Goal: Register for event/course

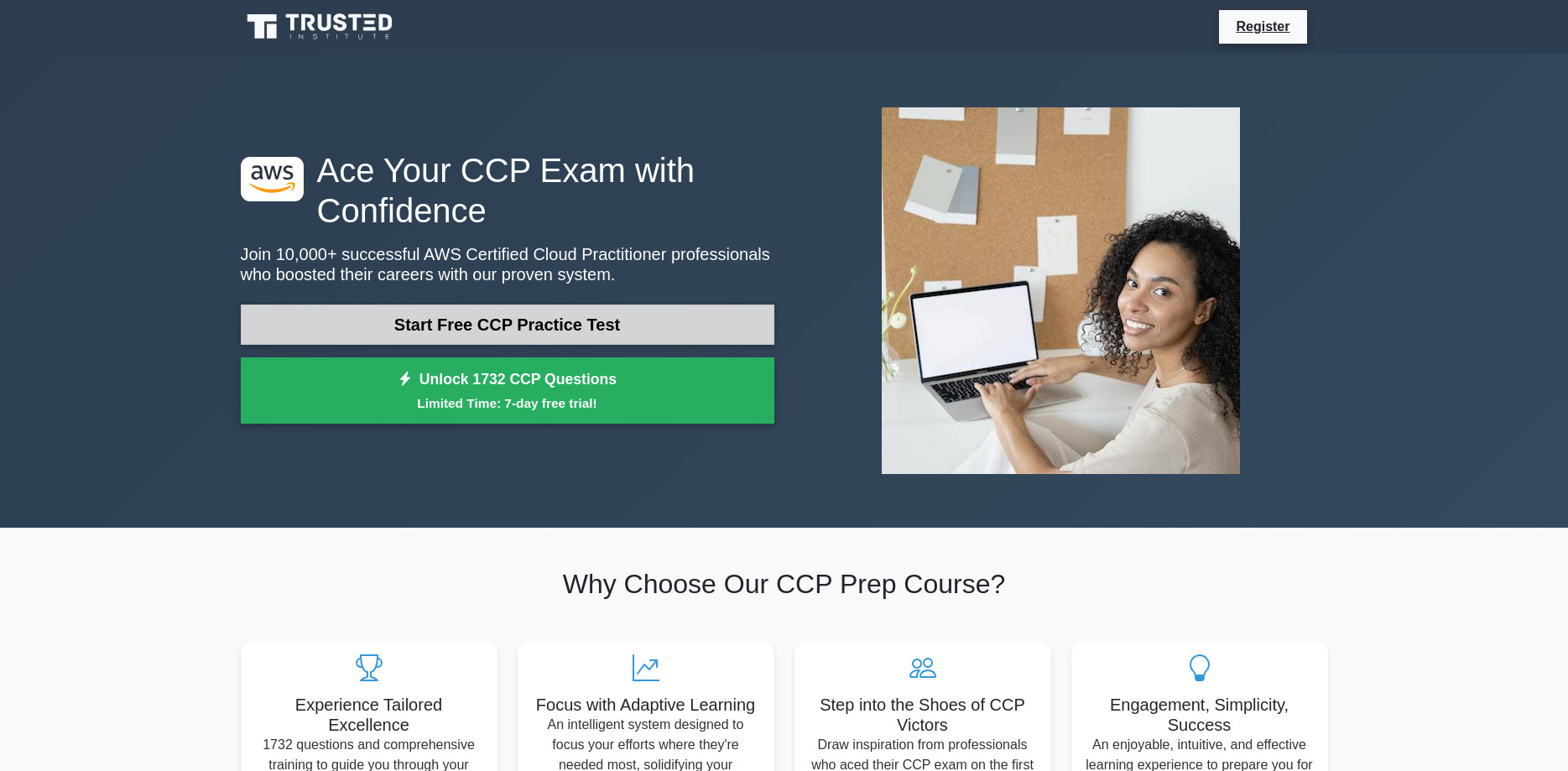
click at [594, 321] on link "Start Free CCP Practice Test" at bounding box center [507, 324] width 534 height 40
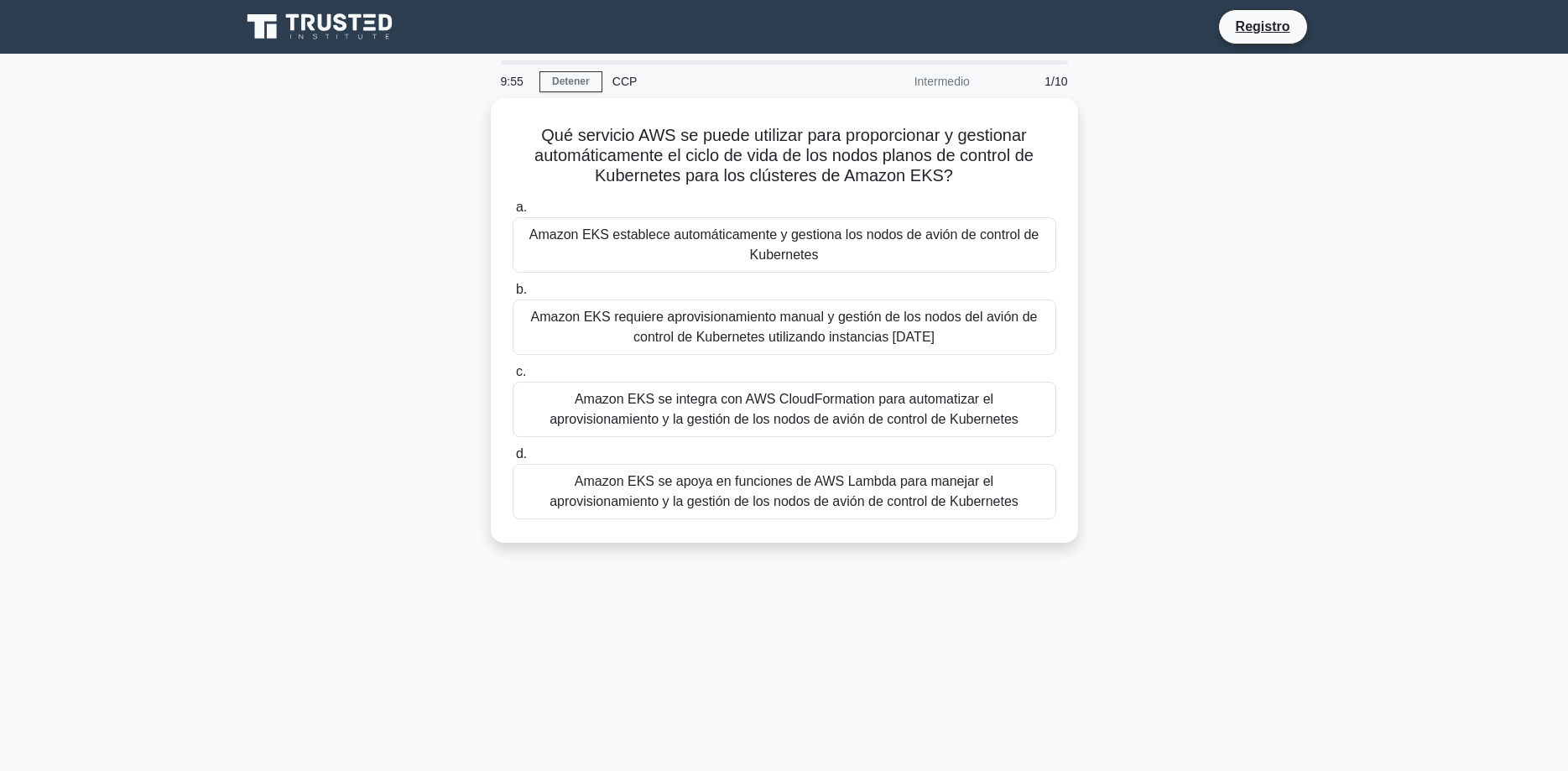
click at [1193, 202] on div "Qué servicio AWS se puede utilizar para proporcionar y gestionar automáticament…" at bounding box center [784, 330] width 1107 height 464
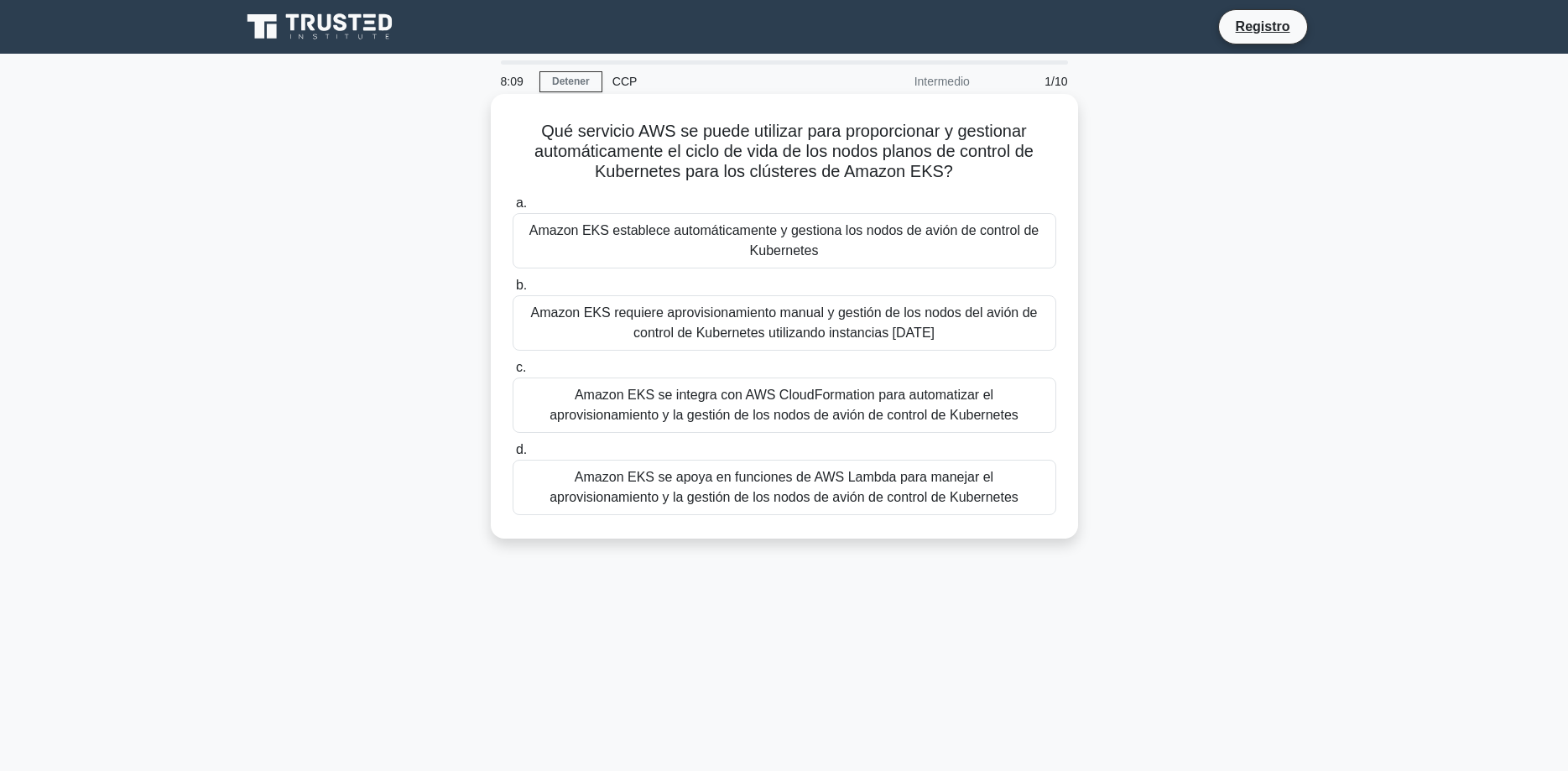
click at [902, 386] on div "Amazon EKS se integra con AWS CloudFormation para automatizar el aprovisionamie…" at bounding box center [785, 405] width 544 height 55
click at [513, 374] on input "c. Amazon EKS se integra con AWS CloudFormation para automatizar el aprovisiona…" at bounding box center [513, 368] width 0 height 11
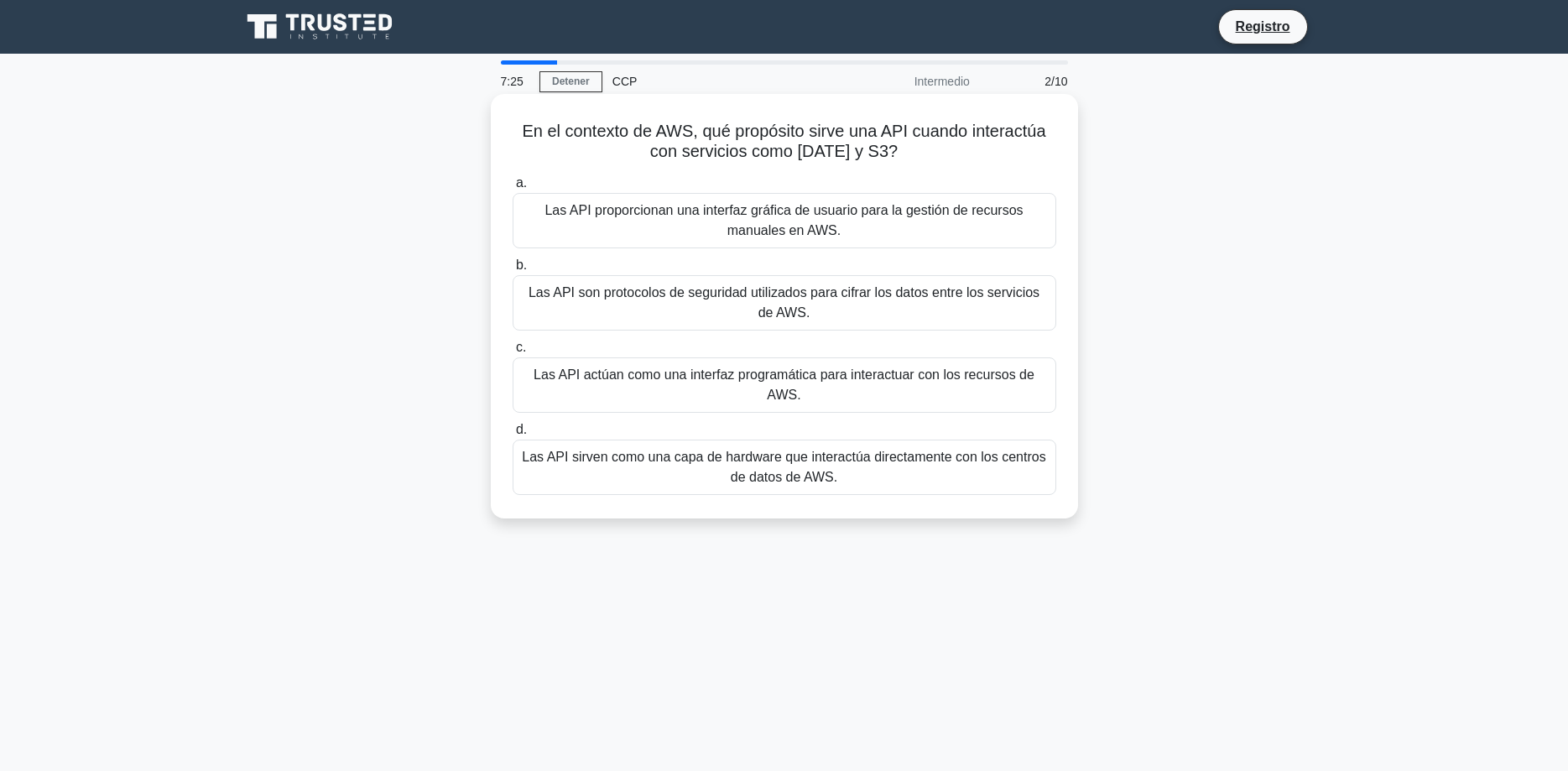
click at [946, 374] on div "Las API actúan como una interfaz programática para interactuar con los recursos…" at bounding box center [785, 385] width 544 height 55
click at [513, 353] on input "c. Las API actúan como una interfaz programática para interactuar con los recur…" at bounding box center [513, 348] width 0 height 11
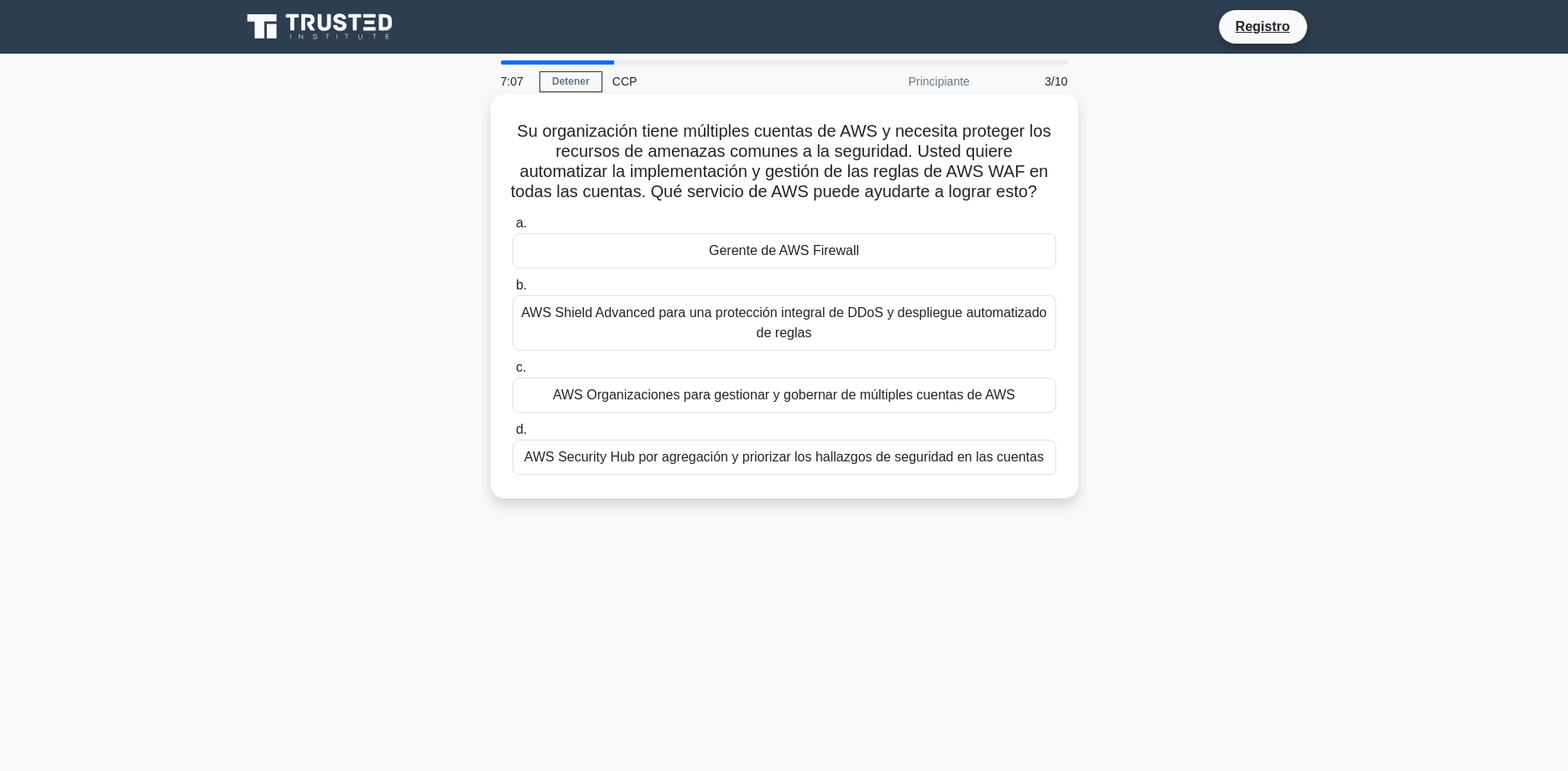
click at [927, 458] on div "AWS Security Hub por agregación y priorizar los hallazgos de seguridad en las c…" at bounding box center [785, 457] width 544 height 35
click at [513, 435] on input "d. AWS Security Hub por agregación y priorizar los hallazgos de seguridad en la…" at bounding box center [513, 429] width 0 height 11
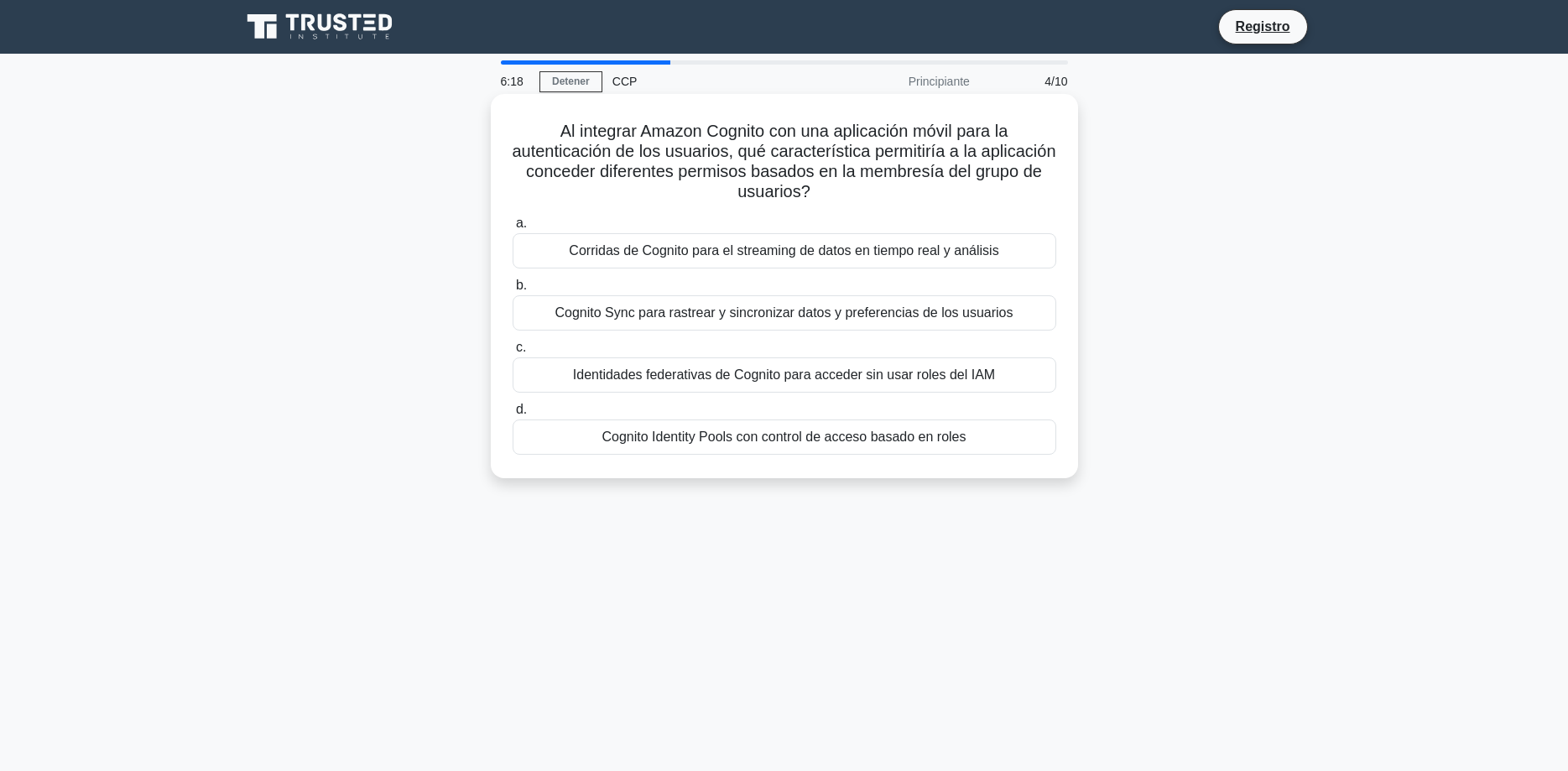
click at [880, 437] on div "Cognito Identity Pools con control de acceso basado en roles" at bounding box center [785, 437] width 544 height 35
click at [513, 415] on input "d. Cognito Identity Pools con control de acceso basado en roles" at bounding box center [513, 409] width 0 height 11
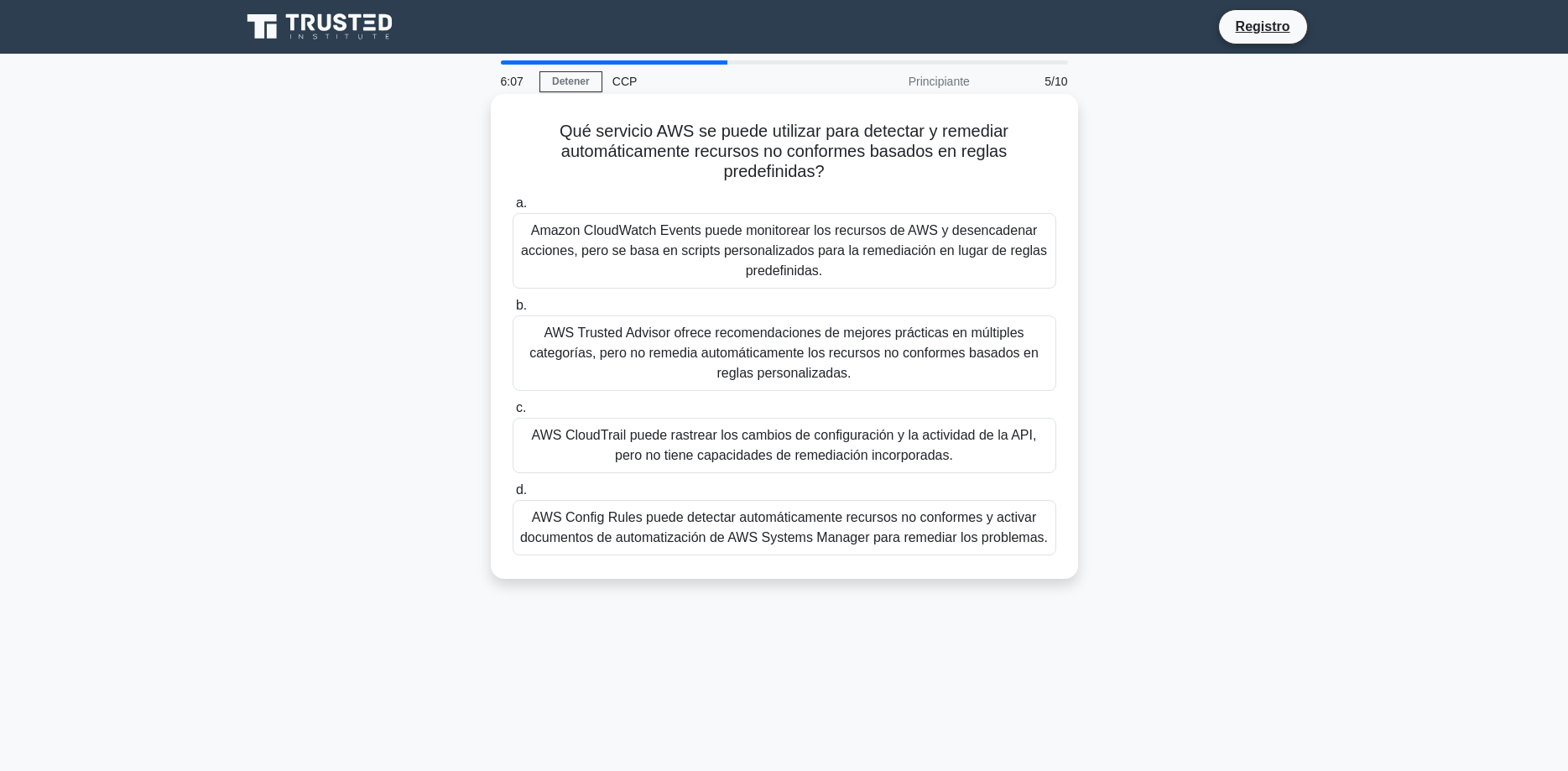
click at [907, 375] on div "AWS Trusted Advisor ofrece recomendaciones de mejores prácticas en múltiples ca…" at bounding box center [785, 353] width 544 height 75
click at [513, 311] on input "b. AWS Trusted Advisor ofrece recomendaciones de mejores prácticas en múltiples…" at bounding box center [513, 306] width 0 height 11
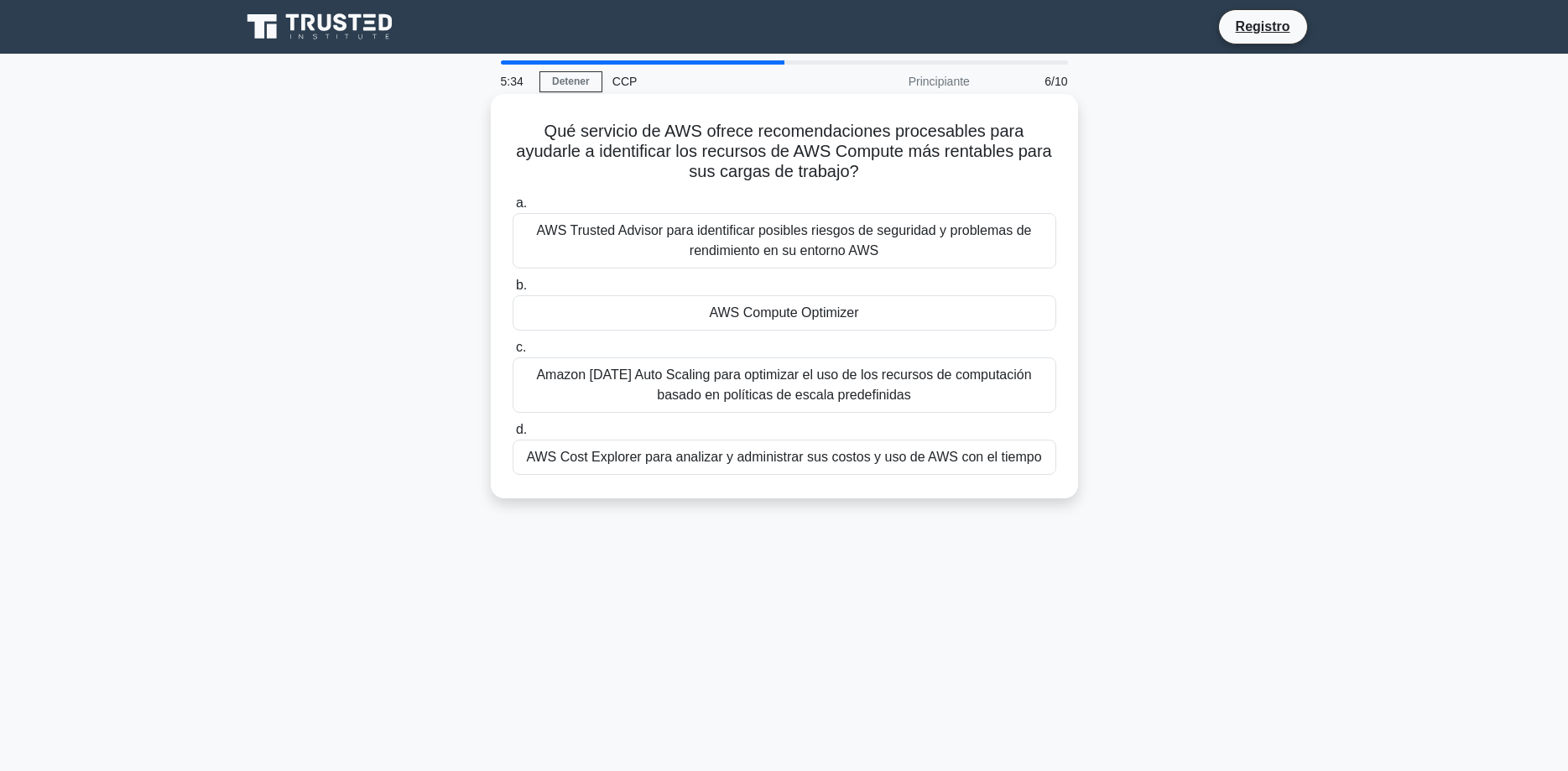
click at [960, 454] on div "AWS Cost Explorer para analizar y administrar sus costos y uso de AWS con el ti…" at bounding box center [785, 457] width 544 height 35
click at [513, 435] on input "d. AWS Cost Explorer para analizar y administrar sus costos y uso de AWS con el…" at bounding box center [513, 429] width 0 height 11
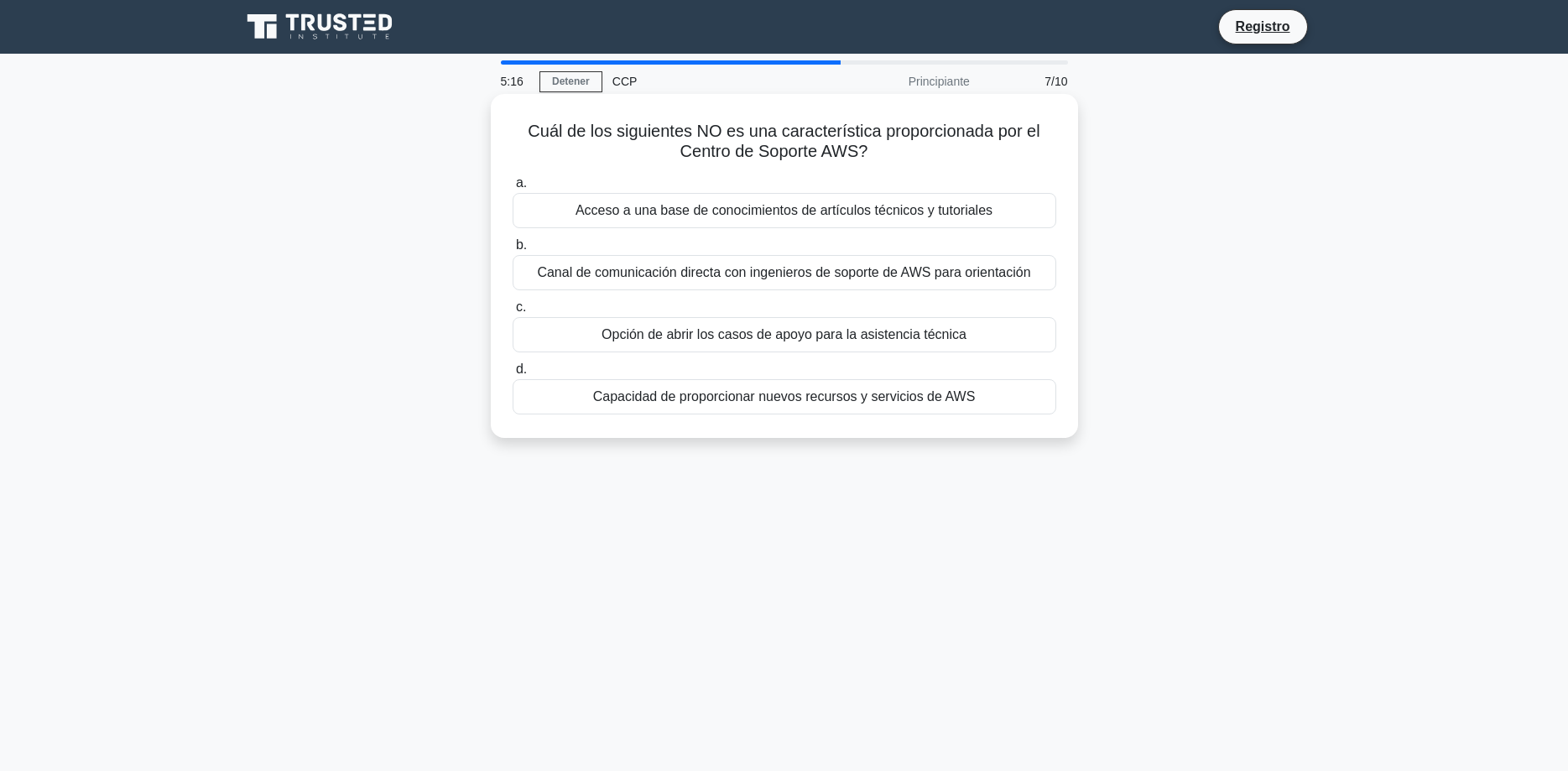
click at [975, 213] on div "Acceso a una base de conocimientos de artículos técnicos y tutoriales" at bounding box center [785, 211] width 544 height 35
click at [513, 189] on input "a. Acceso a una base de conocimientos de artículos técnicos y tutoriales" at bounding box center [513, 183] width 0 height 11
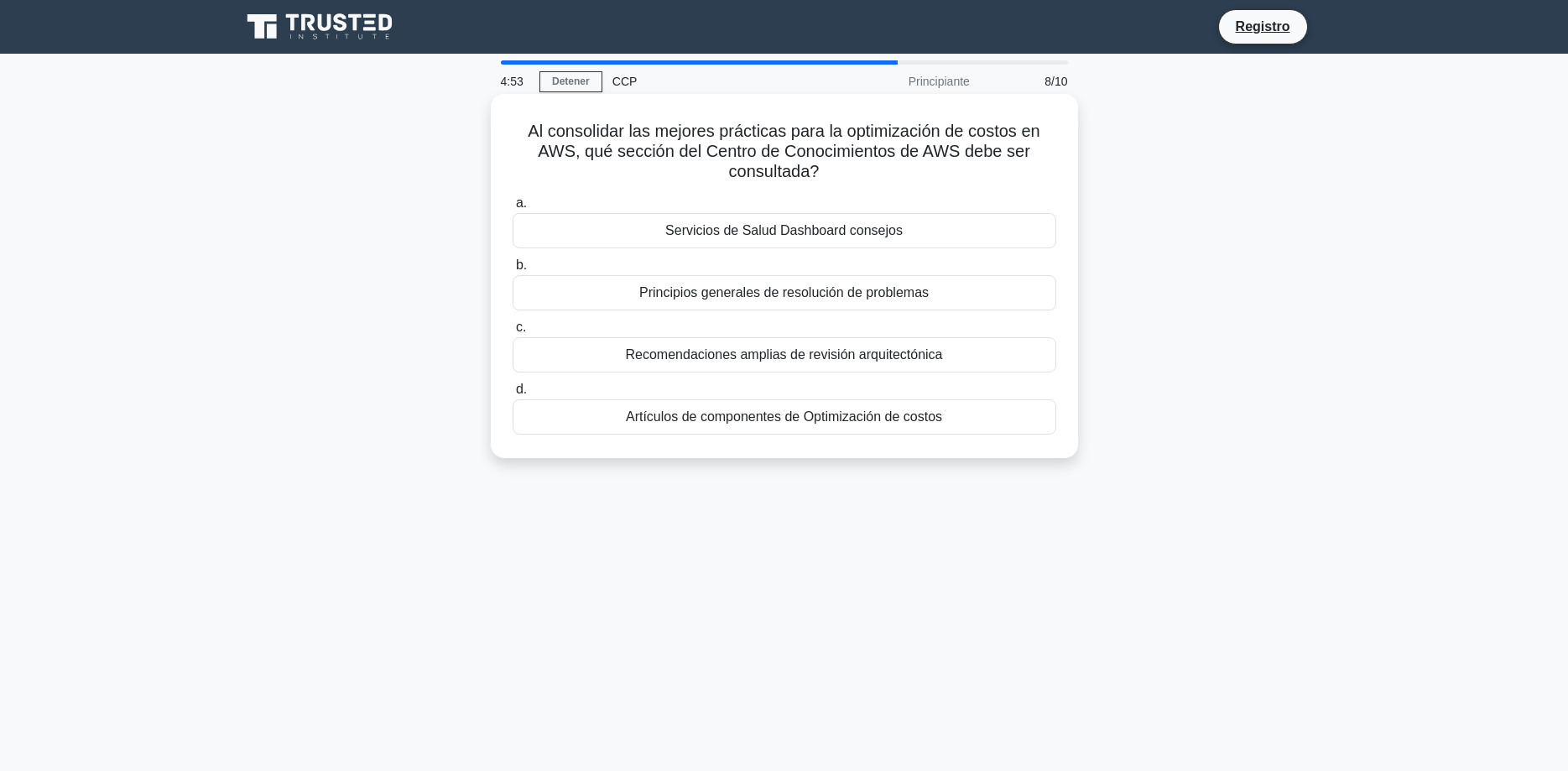
click at [880, 233] on div "Servicios de Salud Dashboard consejos" at bounding box center [785, 231] width 544 height 35
click at [513, 209] on input "a. Servicios de Salud Dashboard consejos" at bounding box center [513, 203] width 0 height 11
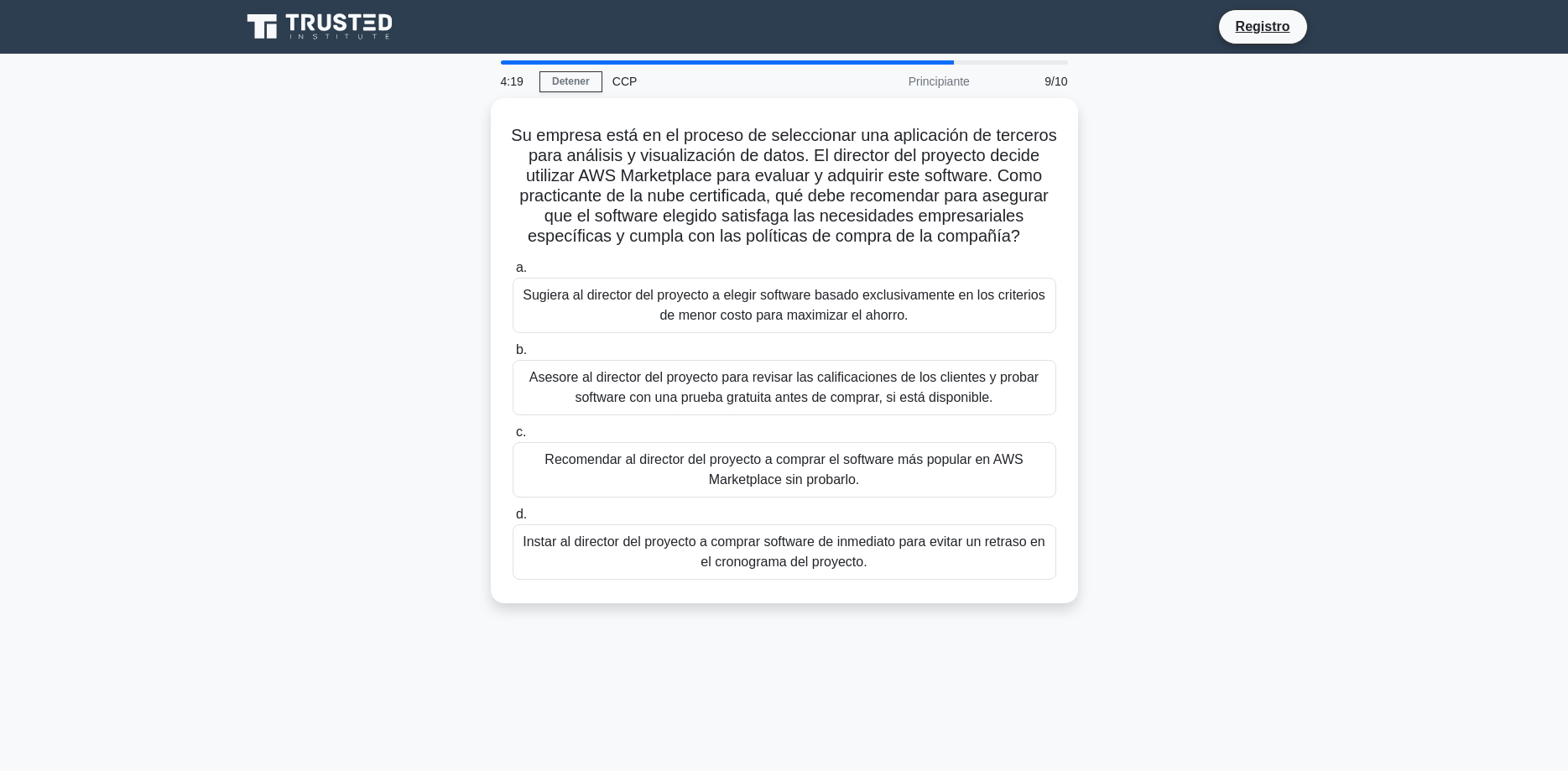
click at [1089, 256] on div "Su empresa está en el proceso de seleccionar una aplicación de terceros para an…" at bounding box center [784, 360] width 1107 height 525
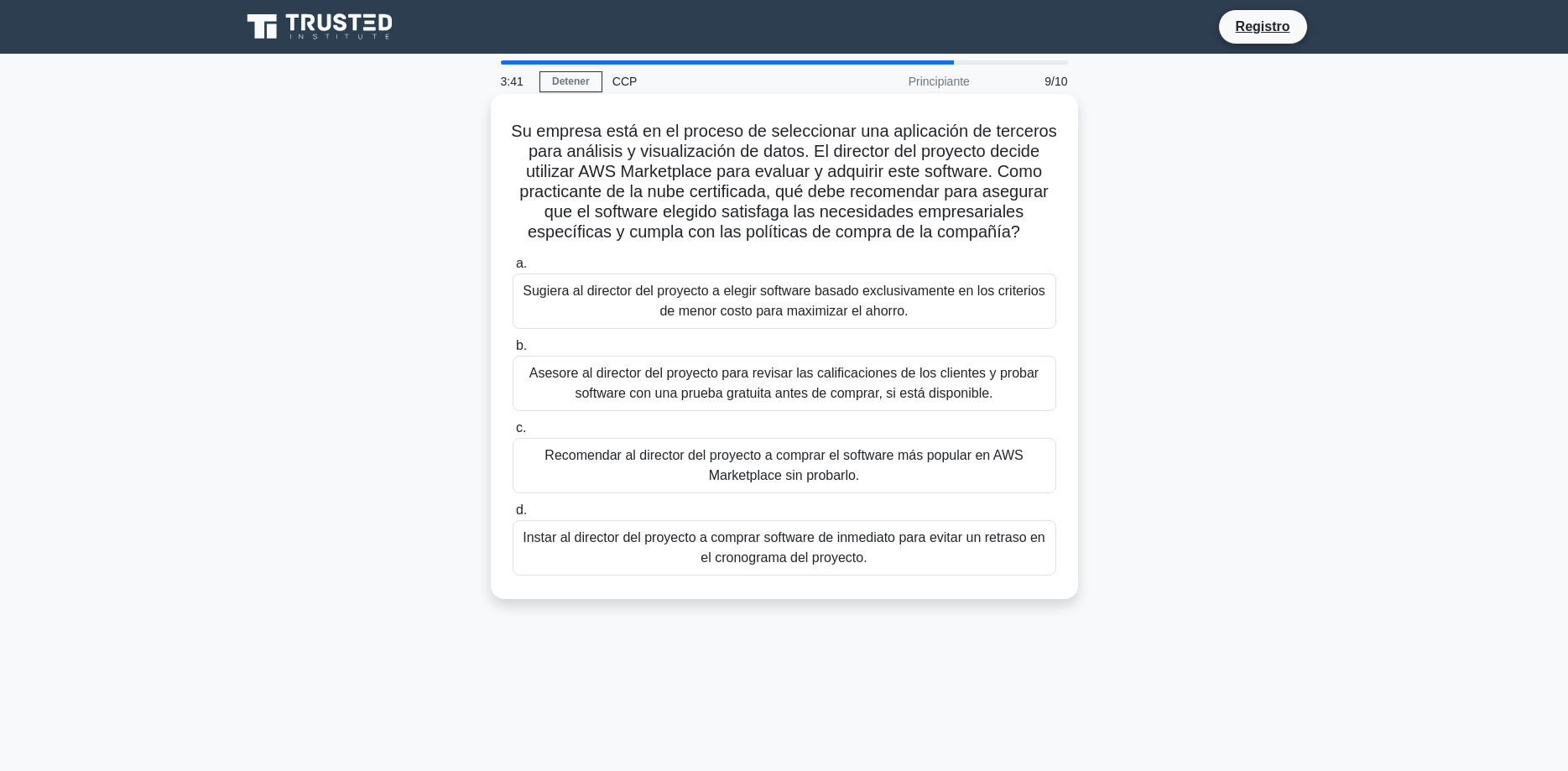
click at [953, 313] on div "Sugiera al director del proyecto a elegir software basado exclusivamente en los…" at bounding box center [785, 301] width 544 height 55
click at [513, 269] on input "a. Sugiera al director del proyecto a elegir software basado exclusivamente en …" at bounding box center [513, 264] width 0 height 11
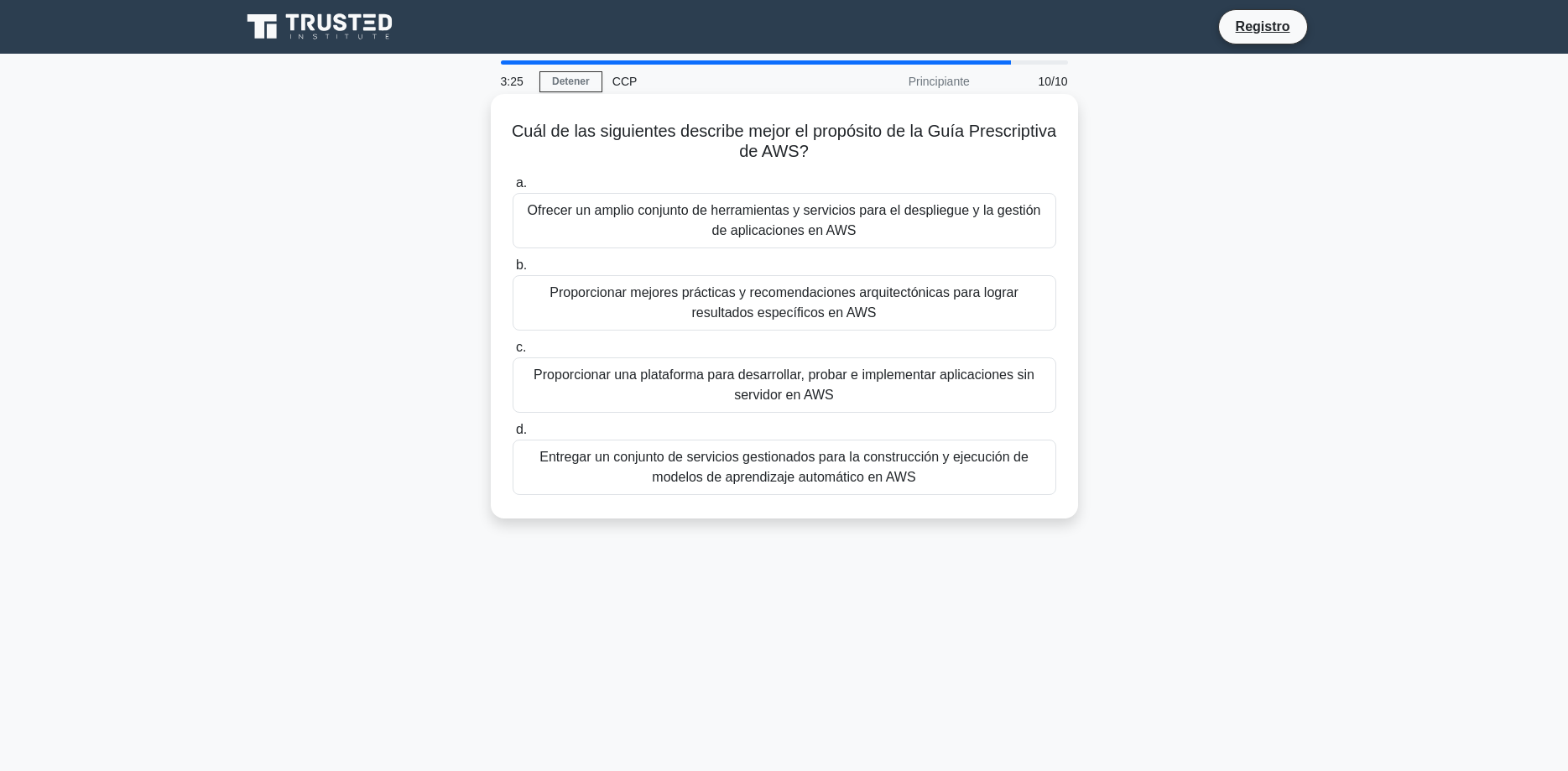
click at [909, 306] on div "Proporcionar mejores prácticas y recomendaciones arquitectónicas para lograr re…" at bounding box center [785, 302] width 544 height 55
click at [513, 271] on input "b. Proporcionar mejores prácticas y recomendaciones arquitectónicas para lograr…" at bounding box center [513, 266] width 0 height 11
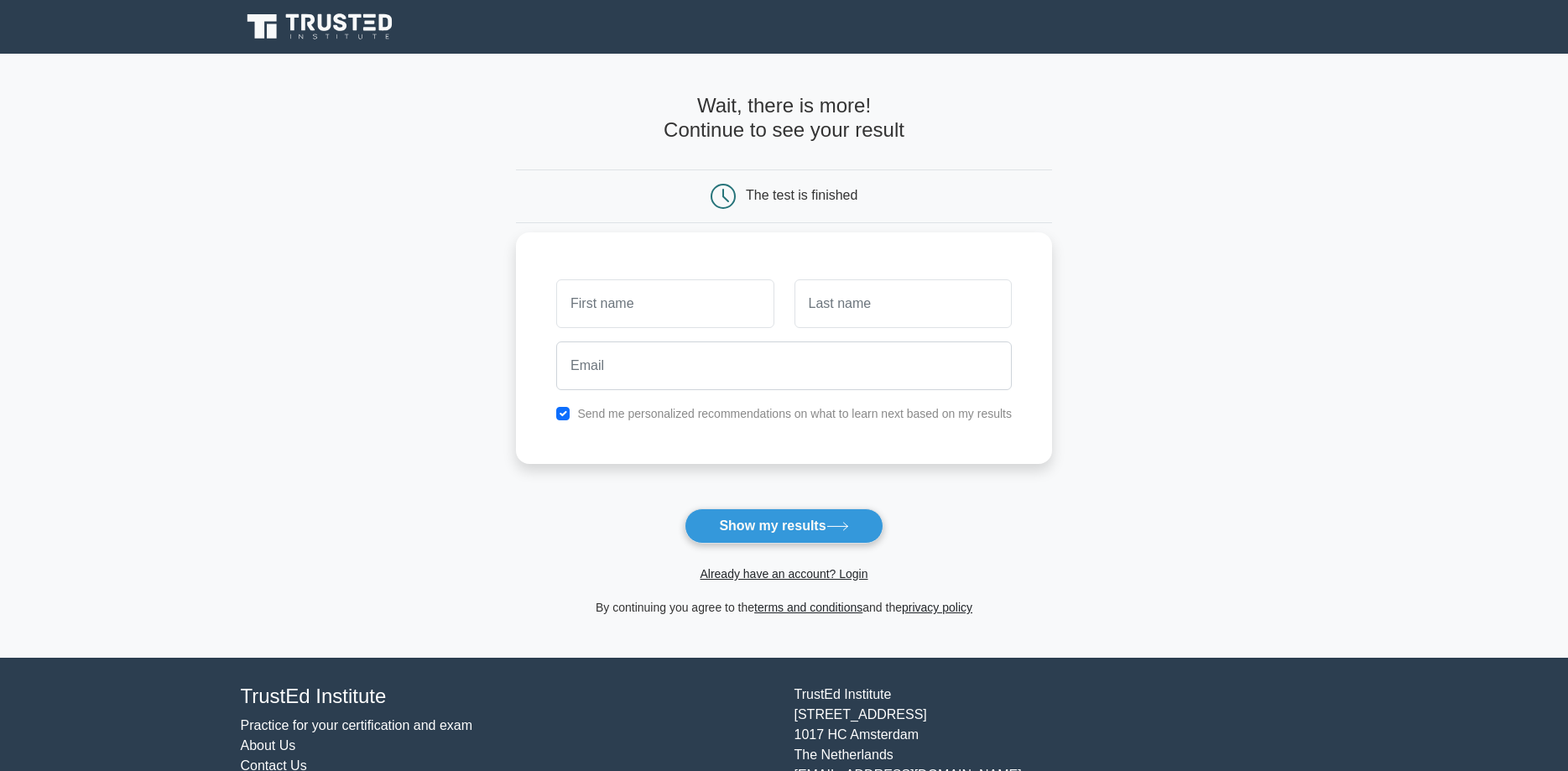
type input "[PERSON_NAME]"
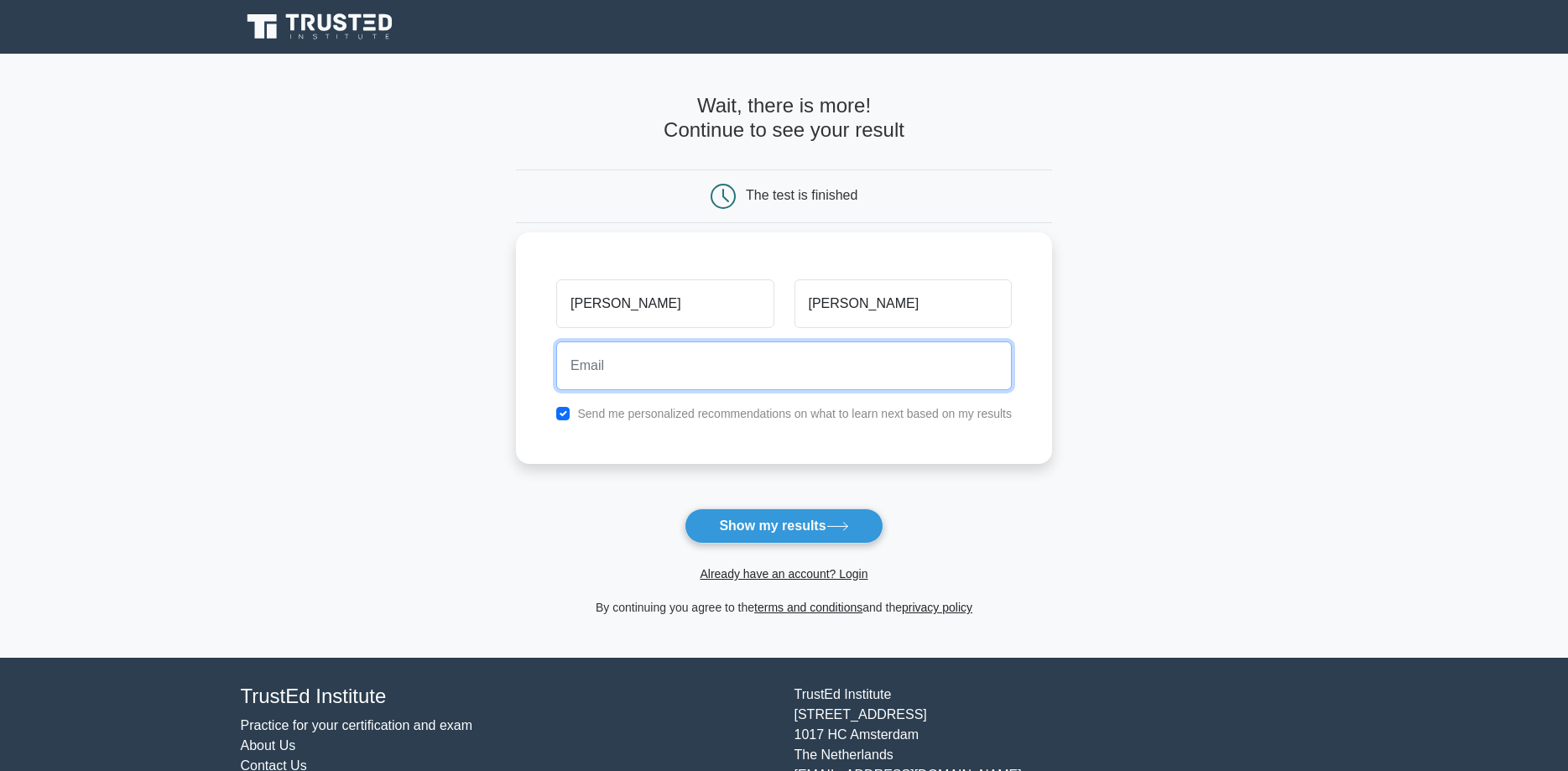
type input "[PERSON_NAME][EMAIL_ADDRESS][PERSON_NAME][DOMAIN_NAME]"
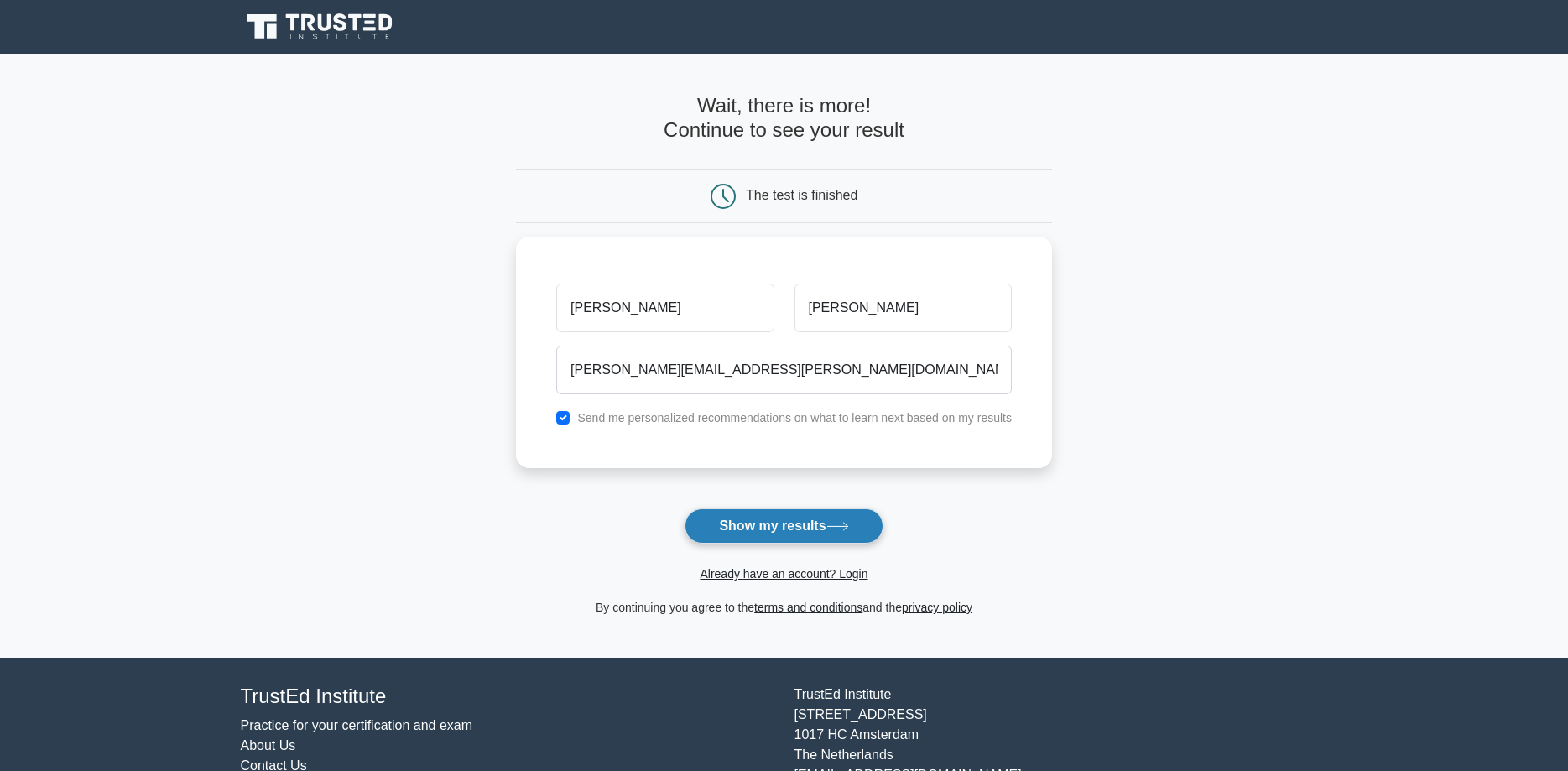
click at [822, 530] on button "Show my results" at bounding box center [783, 526] width 198 height 35
